Goal: Go to known website: Access a specific website the user already knows

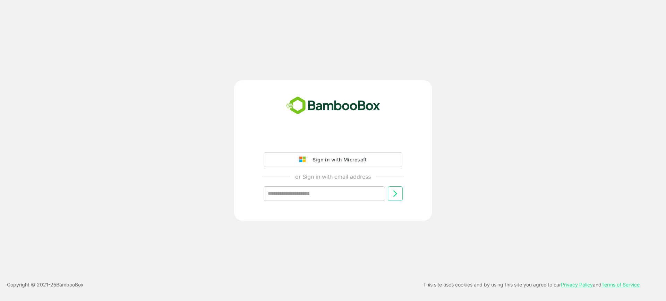
click at [317, 133] on div "Sign in with Microsoft or Sign in with email address ​" at bounding box center [333, 150] width 198 height 140
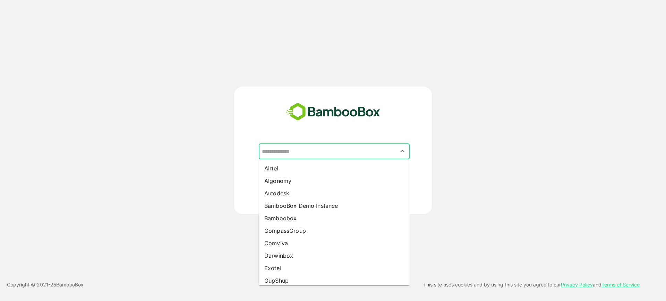
click at [300, 151] on input "text" at bounding box center [334, 151] width 148 height 13
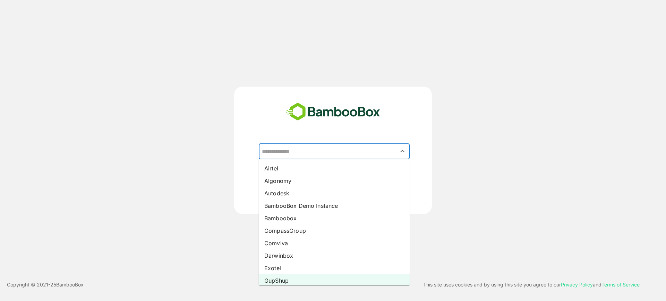
click at [291, 278] on li "GupShup" at bounding box center [334, 281] width 151 height 12
type input "*******"
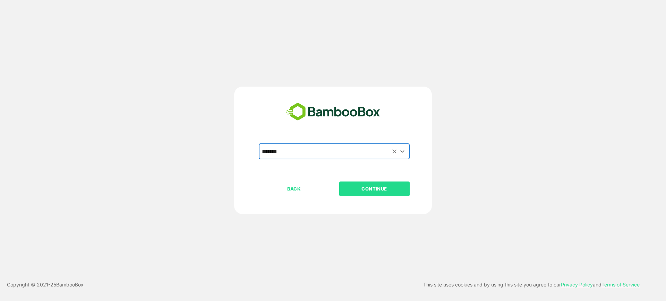
click at [370, 187] on p "CONTINUE" at bounding box center [374, 189] width 69 height 8
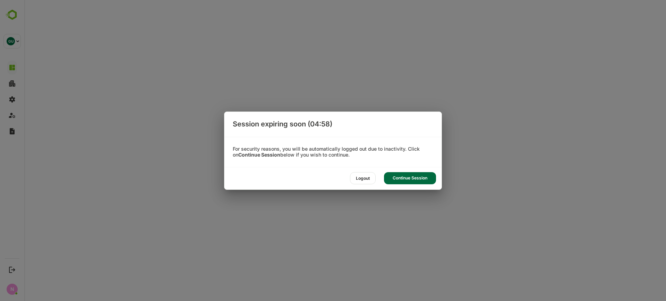
click at [409, 178] on div "Continue Session" at bounding box center [410, 178] width 52 height 12
